Goal: Task Accomplishment & Management: Complete application form

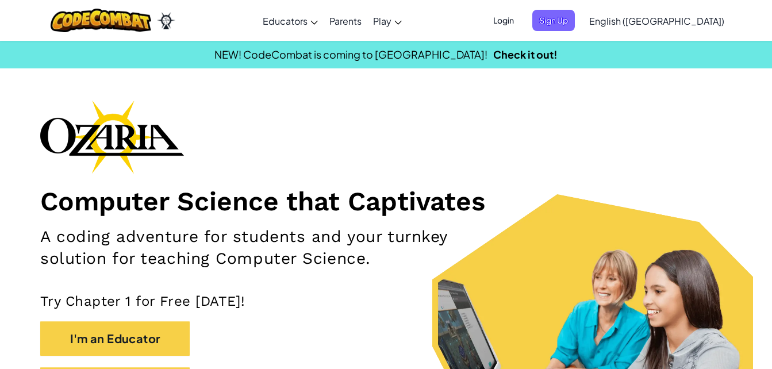
click at [682, 20] on span "English ([GEOGRAPHIC_DATA])" at bounding box center [656, 21] width 135 height 12
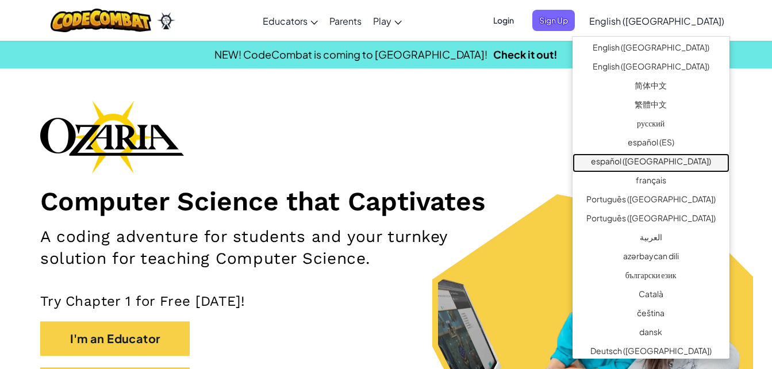
click at [686, 161] on link "español ([GEOGRAPHIC_DATA])" at bounding box center [650, 162] width 157 height 19
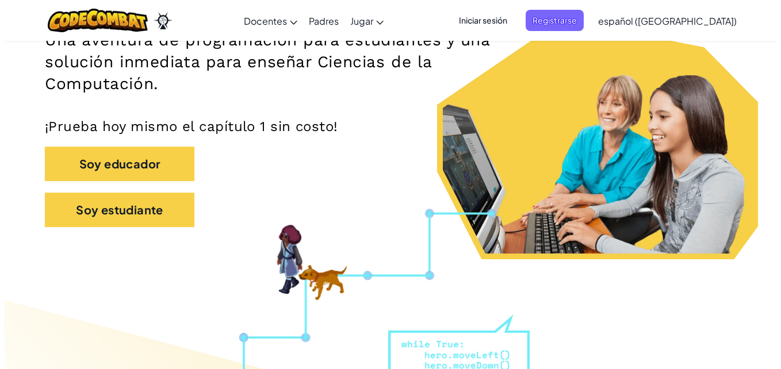
scroll to position [196, 0]
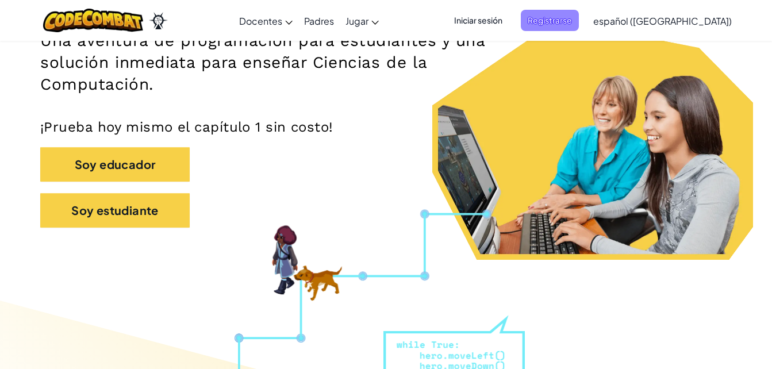
click at [579, 17] on span "Registrarse" at bounding box center [550, 20] width 58 height 21
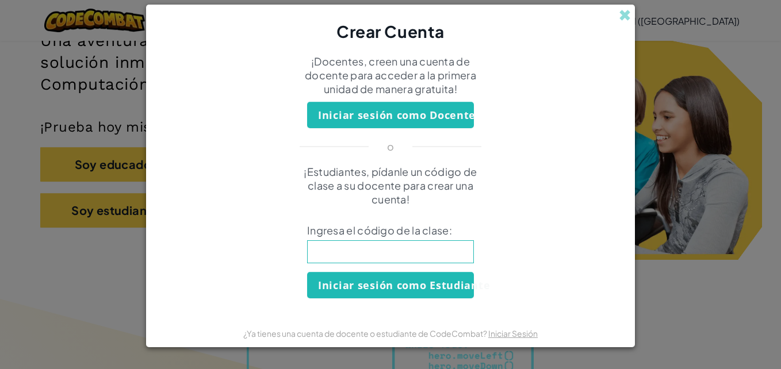
click at [397, 259] on input at bounding box center [390, 251] width 167 height 23
type input "SharpLongSell"
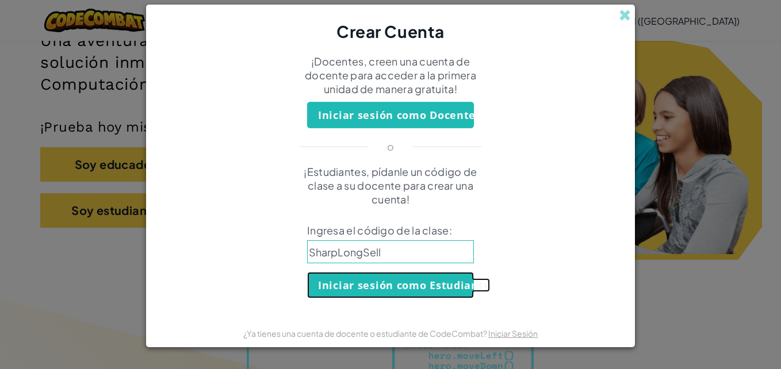
click at [436, 286] on button "Iniciar sesión como Estudiante" at bounding box center [390, 285] width 167 height 26
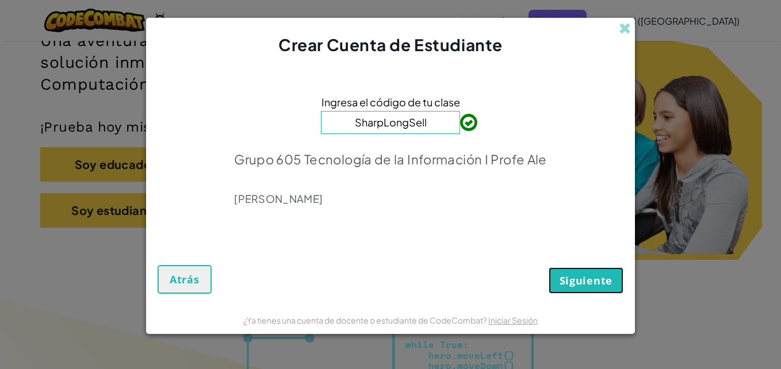
click at [610, 279] on span "Siguiente" at bounding box center [585, 281] width 53 height 14
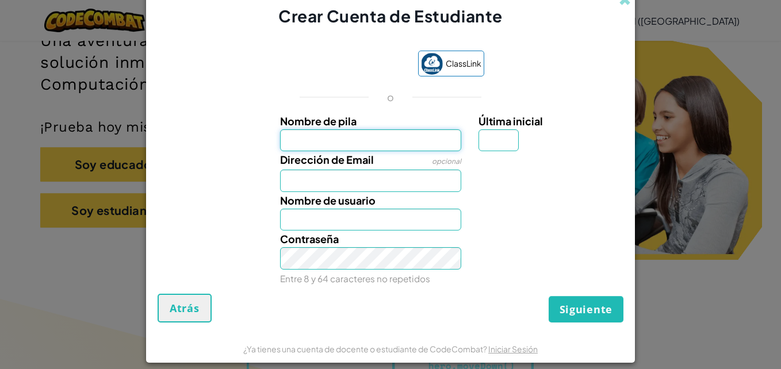
click at [404, 148] on input "Nombre de pila" at bounding box center [371, 140] width 182 height 22
type input "b"
type input "B"
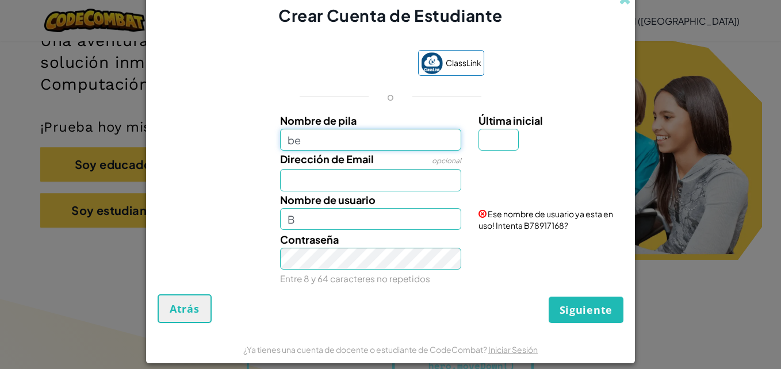
type input "b"
type input "[PERSON_NAME]"
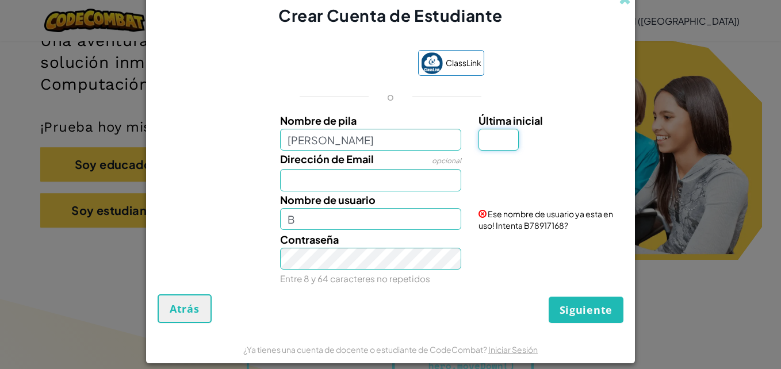
type input "[PERSON_NAME]"
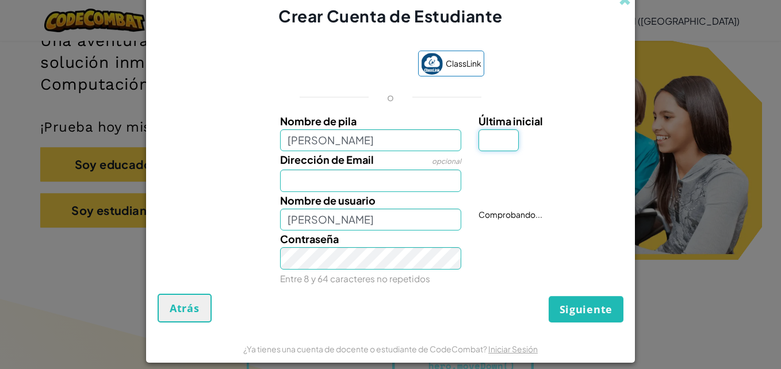
click at [508, 140] on input "Última inicial" at bounding box center [498, 140] width 40 height 22
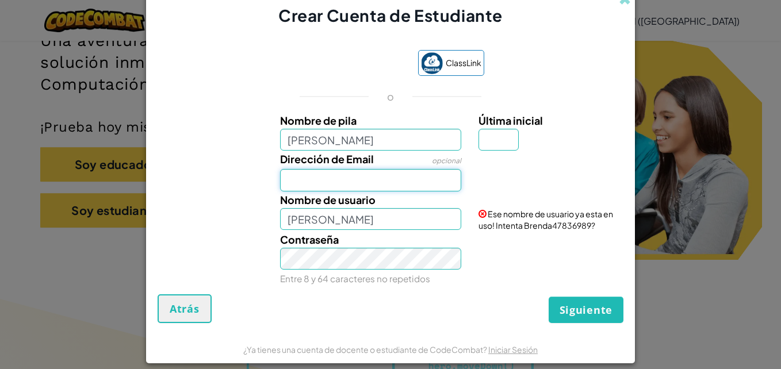
click at [360, 187] on input "Dirección de Email" at bounding box center [371, 180] width 182 height 22
type input "[EMAIL_ADDRESS][DOMAIN_NAME]"
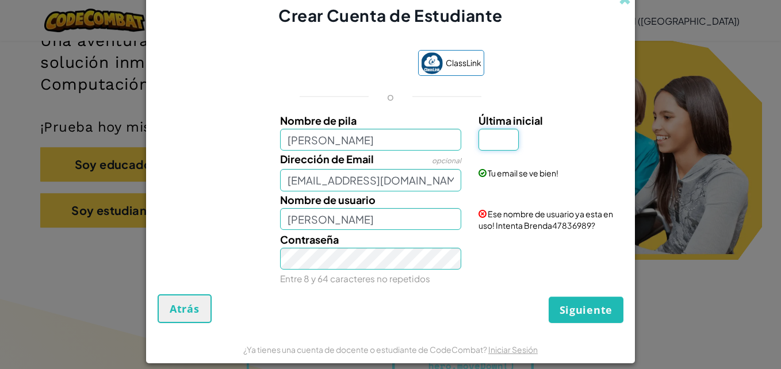
click at [482, 145] on input "Última inicial" at bounding box center [498, 140] width 40 height 22
type input "a"
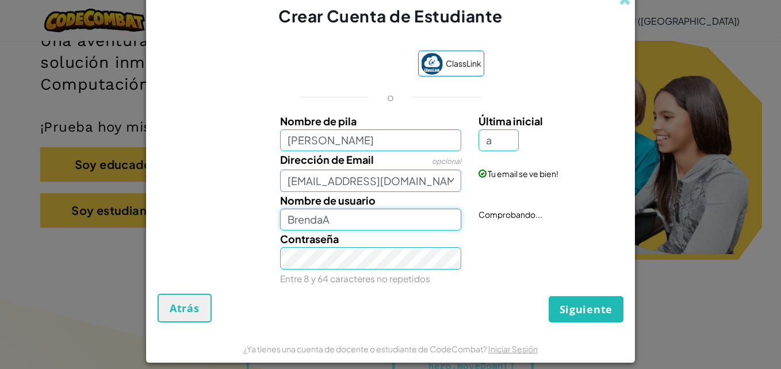
click at [408, 226] on input "BrendaA" at bounding box center [371, 220] width 182 height 22
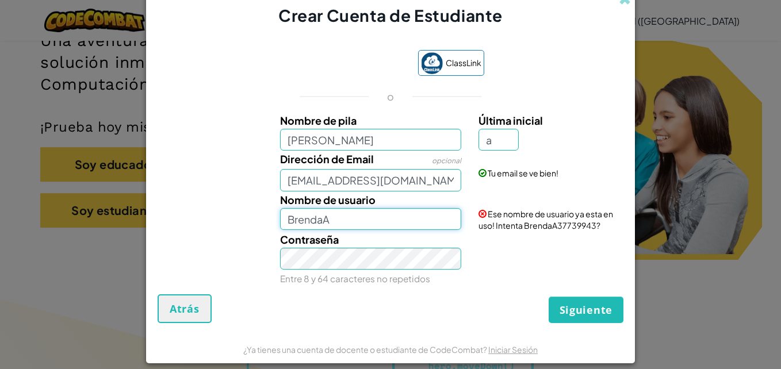
click at [388, 226] on input "BrendaA" at bounding box center [371, 219] width 182 height 22
type input "B"
type input "b"
click at [282, 220] on input "[PERSON_NAME]" at bounding box center [371, 219] width 182 height 22
click at [302, 218] on input "idk-[PERSON_NAME]" at bounding box center [371, 219] width 182 height 22
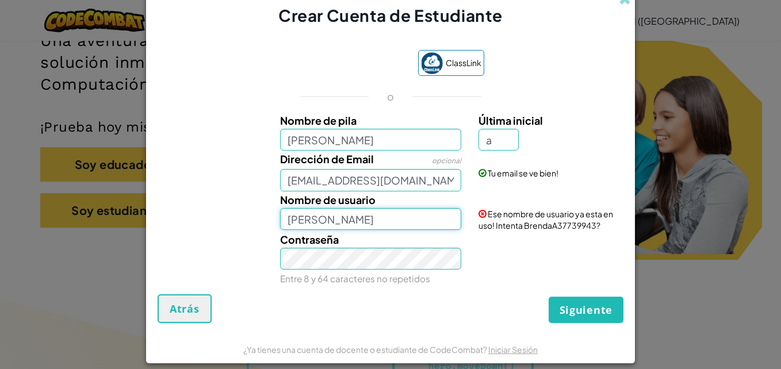
click at [319, 221] on input "[PERSON_NAME]" at bounding box center [371, 219] width 182 height 22
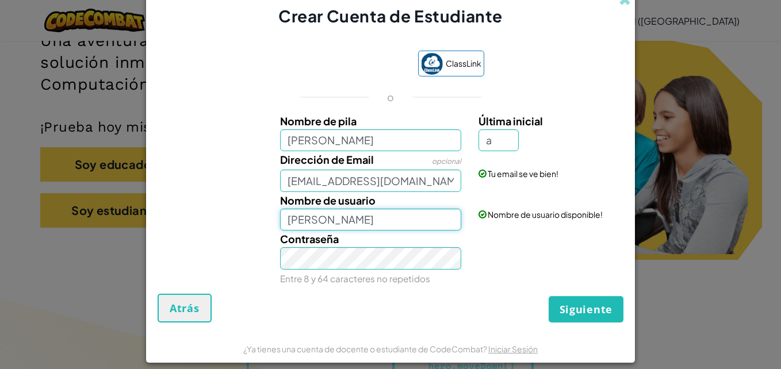
click at [363, 225] on input "[PERSON_NAME]" at bounding box center [371, 220] width 182 height 22
type input "B"
type input "A"
click at [548, 296] on button "Siguiente" at bounding box center [585, 309] width 75 height 26
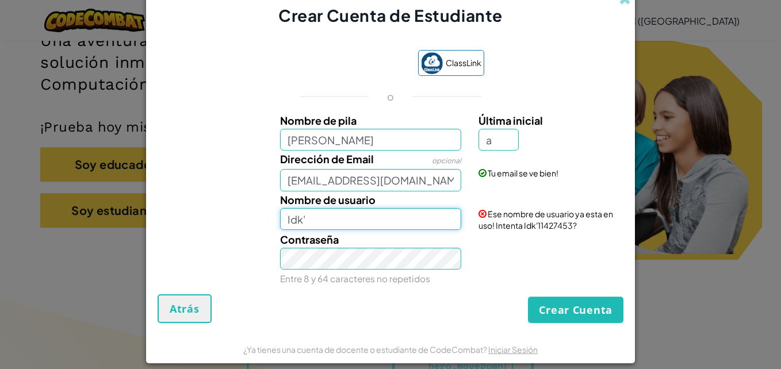
click at [363, 225] on input "Idk'" at bounding box center [371, 219] width 182 height 22
click at [372, 220] on input "Idk-bren2048" at bounding box center [371, 219] width 182 height 22
type input "I"
type input "b"
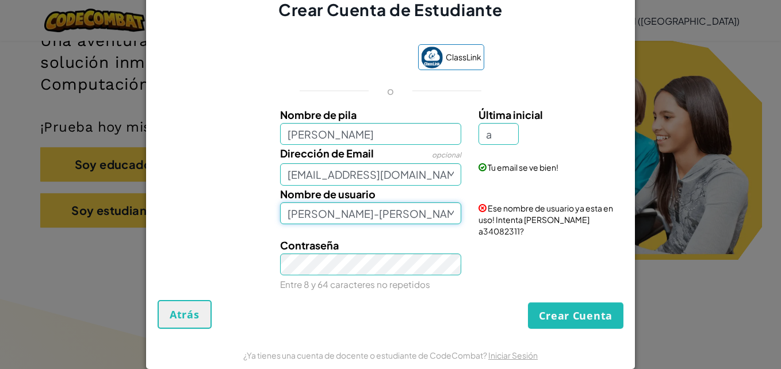
click at [352, 221] on input "[PERSON_NAME]-[PERSON_NAME]" at bounding box center [371, 213] width 182 height 22
click at [355, 221] on input "[PERSON_NAME]-[PERSON_NAME]" at bounding box center [371, 213] width 182 height 22
click at [329, 222] on input "[PERSON_NAME]" at bounding box center [371, 213] width 182 height 22
click at [382, 216] on input "[PERSON_NAME]" at bounding box center [371, 213] width 182 height 22
click at [414, 183] on input "[EMAIL_ADDRESS][DOMAIN_NAME]" at bounding box center [371, 174] width 182 height 22
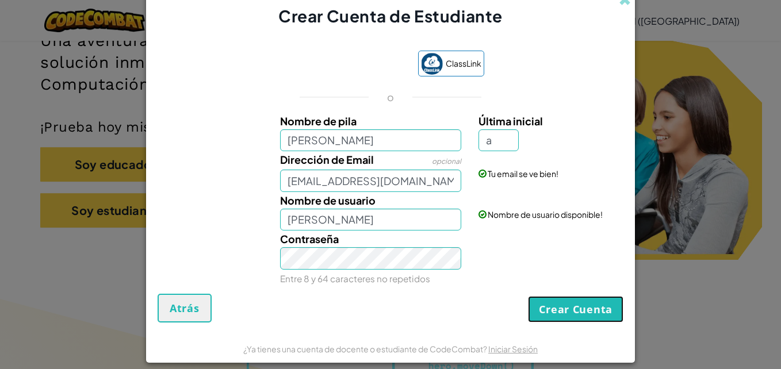
click at [547, 306] on button "Crear Cuenta" at bounding box center [575, 309] width 95 height 26
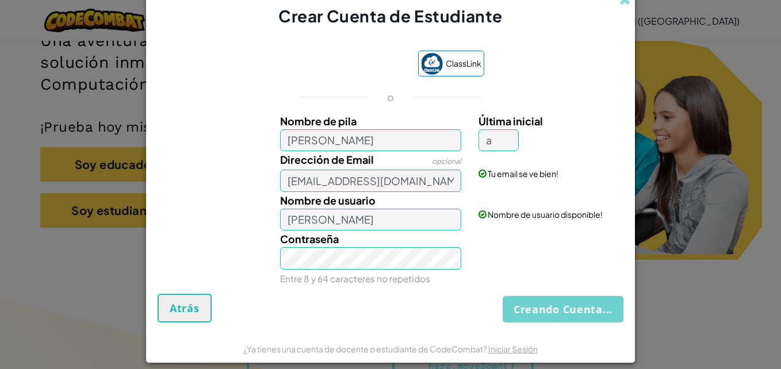
click at [547, 306] on div "Creando Cuenta... Atrás" at bounding box center [390, 308] width 466 height 29
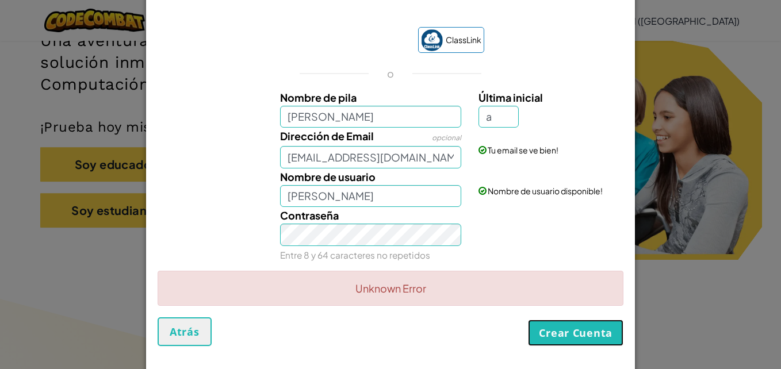
drag, startPoint x: 562, startPoint y: 320, endPoint x: 562, endPoint y: 337, distance: 16.7
click at [562, 337] on button "Crear Cuenta" at bounding box center [575, 333] width 95 height 26
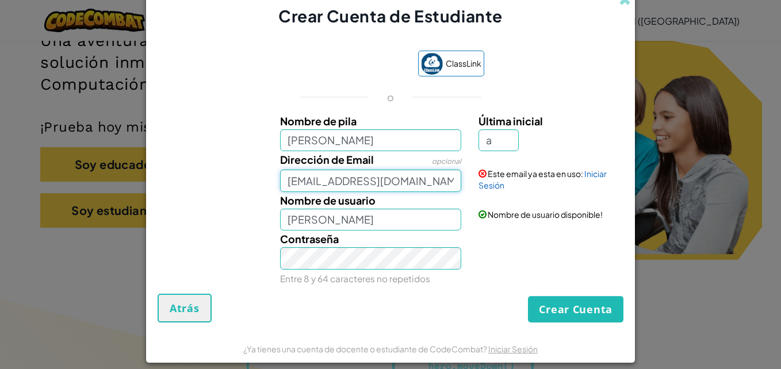
click at [433, 178] on input "[EMAIL_ADDRESS][DOMAIN_NAME]" at bounding box center [371, 181] width 182 height 22
click at [271, 288] on div "ClassLink o Nombre de [PERSON_NAME] inicial a Dirección de Email opcional [EMAI…" at bounding box center [390, 166] width 466 height 255
click at [362, 221] on input "[PERSON_NAME]" at bounding box center [371, 220] width 182 height 22
type input "B"
type input "I"
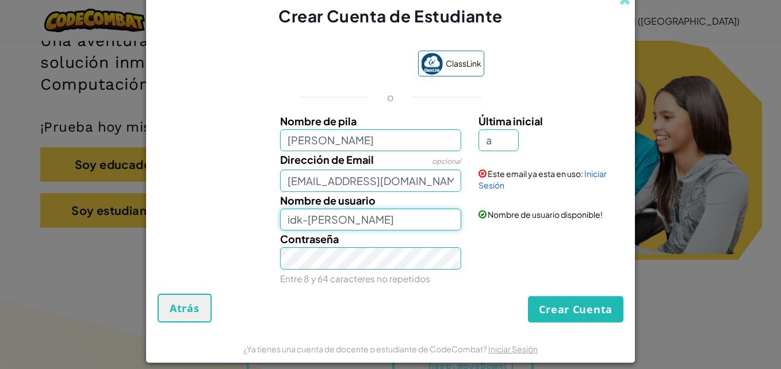
type input "idk-[PERSON_NAME]"
click at [452, 185] on input "[EMAIL_ADDRESS][DOMAIN_NAME]" at bounding box center [371, 181] width 182 height 22
click at [427, 172] on input "[EMAIL_ADDRESS][DOMAIN_NAME]" at bounding box center [371, 181] width 182 height 22
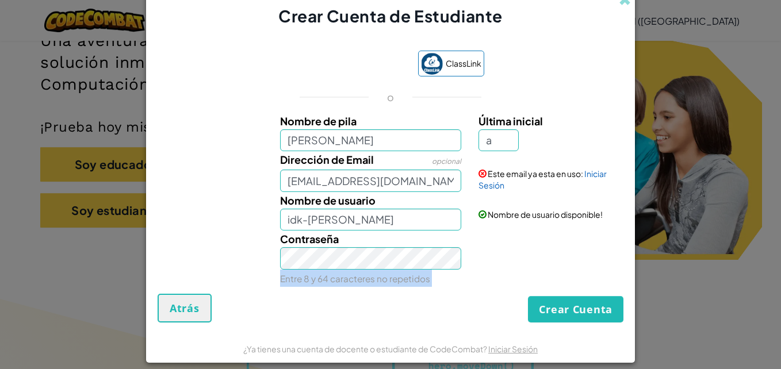
drag, startPoint x: 491, startPoint y: 237, endPoint x: 560, endPoint y: 314, distance: 104.2
click at [560, 314] on form "ClassLink o Nombre de [PERSON_NAME] inicial a Dirección de Email opcional [EMAI…" at bounding box center [390, 181] width 489 height 306
drag, startPoint x: 560, startPoint y: 314, endPoint x: 524, endPoint y: 315, distance: 36.8
click at [528, 315] on button "Crear Cuenta" at bounding box center [575, 309] width 95 height 26
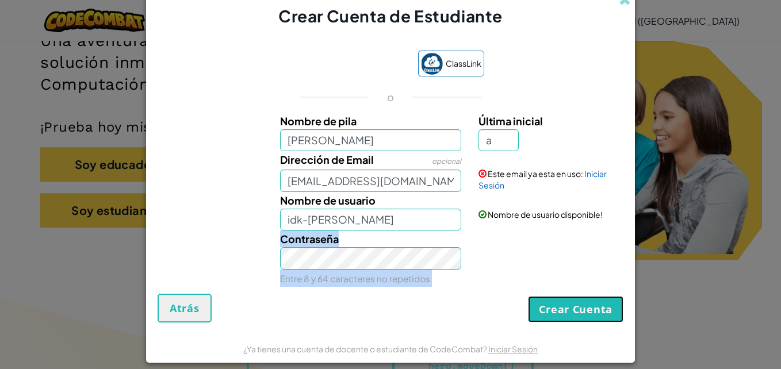
click at [540, 311] on button "Crear Cuenta" at bounding box center [575, 309] width 95 height 26
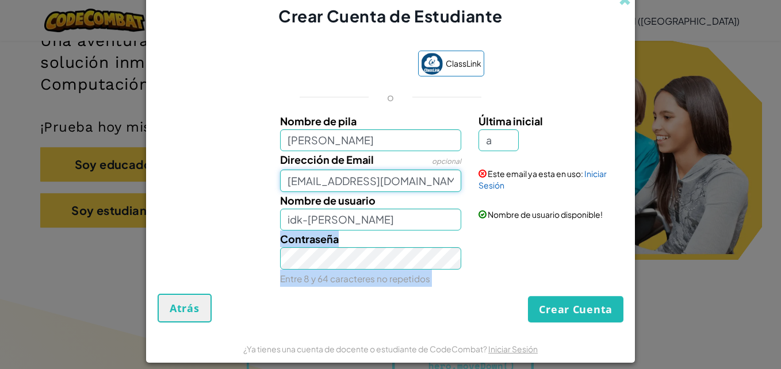
click at [429, 180] on input "[EMAIL_ADDRESS][DOMAIN_NAME]" at bounding box center [371, 181] width 182 height 22
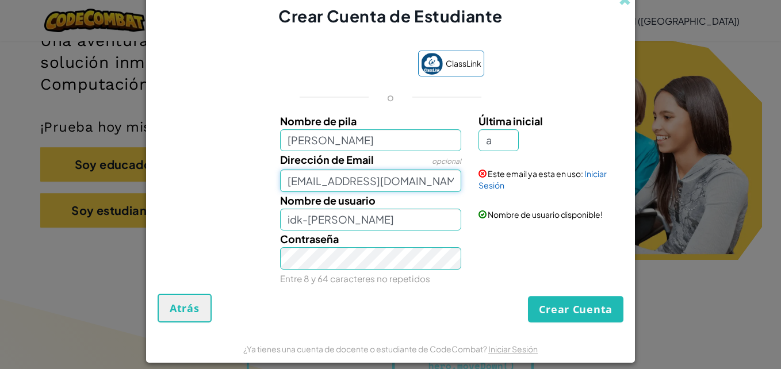
drag, startPoint x: 429, startPoint y: 180, endPoint x: 423, endPoint y: 182, distance: 6.0
click at [423, 182] on input "[EMAIL_ADDRESS][DOMAIN_NAME]" at bounding box center [371, 181] width 182 height 22
